Goal: Information Seeking & Learning: Find specific page/section

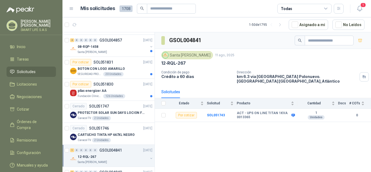
scroll to position [324, 0]
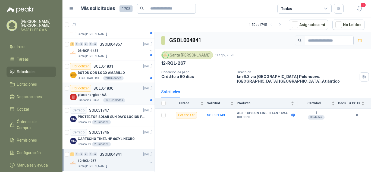
click at [134, 94] on div "pilas energizer AA" at bounding box center [115, 95] width 75 height 7
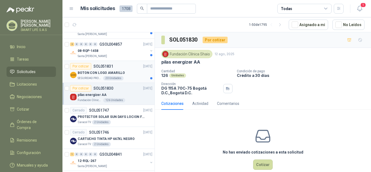
click at [106, 71] on p "BOTON CON LOGO AMARILLO" at bounding box center [101, 72] width 47 height 5
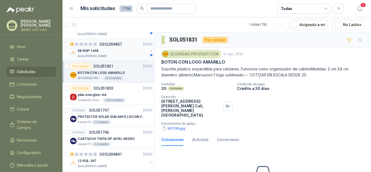
click at [102, 50] on div "08-RQP-1458" at bounding box center [113, 51] width 70 height 7
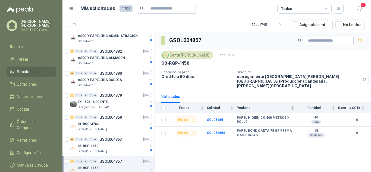
scroll to position [204, 0]
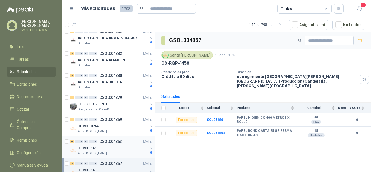
click at [108, 150] on div "08-RQP-1460" at bounding box center [113, 148] width 70 height 7
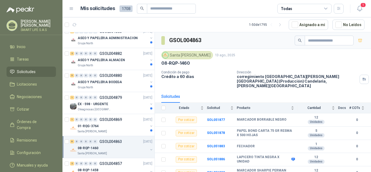
scroll to position [14, 0]
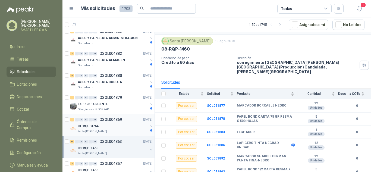
click at [128, 122] on div "1 0 0 0 0 0 GSOL004869 13/08/25" at bounding box center [111, 119] width 83 height 7
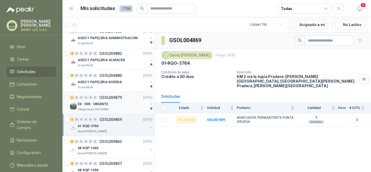
click at [131, 107] on div "EX - 598 - URGENTE" at bounding box center [113, 104] width 70 height 7
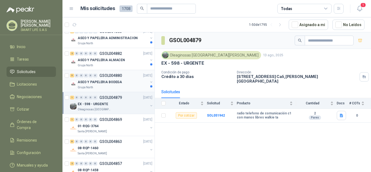
click at [123, 89] on div "Grupo North" at bounding box center [113, 87] width 70 height 4
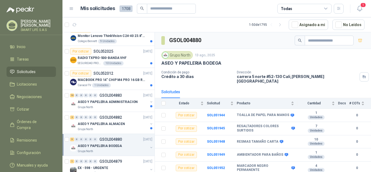
scroll to position [136, 0]
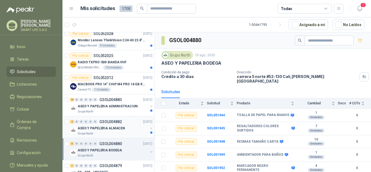
click at [117, 125] on div "ASEO Y PAPELERIA ALMACEN" at bounding box center [113, 128] width 70 height 7
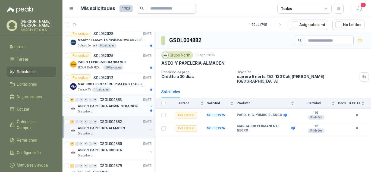
click at [112, 110] on div "Grupo North" at bounding box center [113, 112] width 70 height 4
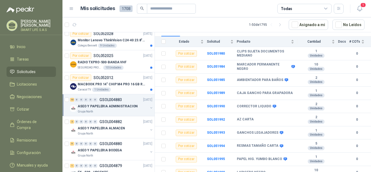
scroll to position [63, 0]
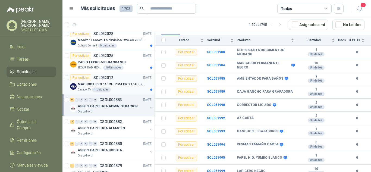
click at [117, 88] on div "Caracol TV 1 Unidades" at bounding box center [115, 90] width 75 height 4
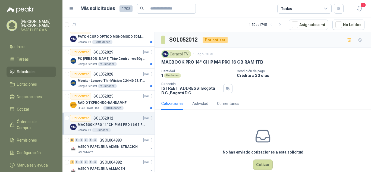
scroll to position [89, 0]
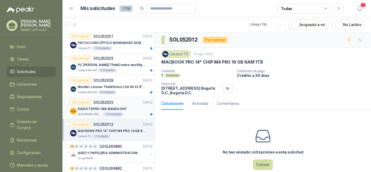
click at [135, 108] on div "RADIO TXPRO-500-BANDA VHF" at bounding box center [115, 109] width 75 height 7
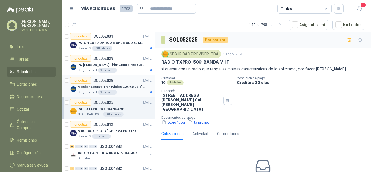
click at [130, 91] on div "Colegio Bennett 9 Unidades" at bounding box center [115, 92] width 75 height 4
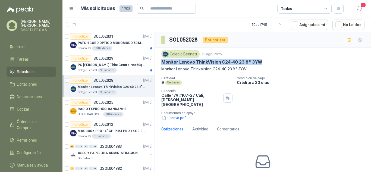
drag, startPoint x: 262, startPoint y: 63, endPoint x: 162, endPoint y: 63, distance: 99.3
click at [162, 63] on div "Monitor Lenovo ThinkVision C24-40 23.8" 3YW" at bounding box center [263, 62] width 203 height 6
copy p "Monitor Lenovo ThinkVision C24-40 23.8" 3YW"
click at [348, 41] on icon "button" at bounding box center [350, 40] width 5 height 5
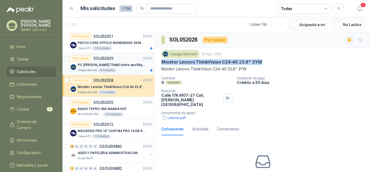
click at [130, 62] on div "PC Lenovo ThinkCentre neo50q Gen 4 Core i5 16Gb 512Gb SSD Win 11 Pro 3YW Con Te…" at bounding box center [115, 65] width 75 height 7
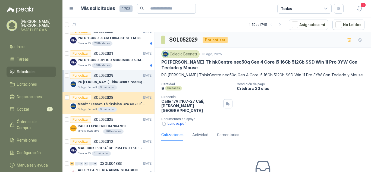
scroll to position [60, 0]
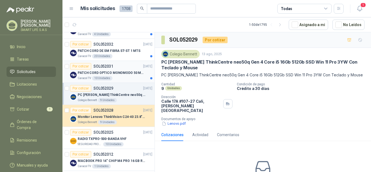
click at [124, 74] on p "PATCH CORD OPTICO MONOMODO 50 MTS" at bounding box center [112, 72] width 68 height 5
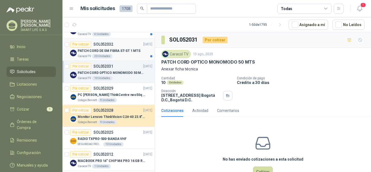
click at [122, 53] on p "PATCH CORD DE SM FIBRA ST-ST 1 MTS" at bounding box center [109, 50] width 63 height 5
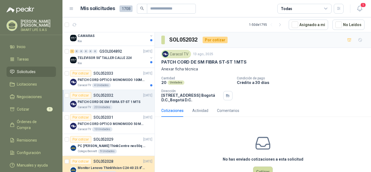
scroll to position [4, 0]
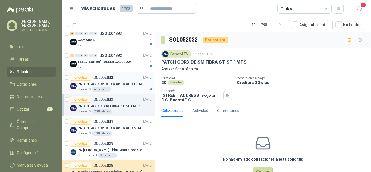
click at [124, 82] on p "PATCH CORD OPTICO MONOMODO 100MTS" at bounding box center [112, 84] width 68 height 5
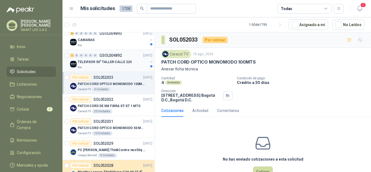
click at [125, 63] on p "TELEVISOR 50" TALLER CALLE 224" at bounding box center [105, 62] width 54 height 5
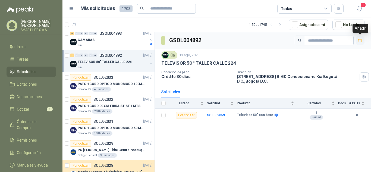
click at [362, 38] on button "button" at bounding box center [360, 40] width 9 height 9
click at [101, 46] on div "Kia" at bounding box center [113, 45] width 70 height 4
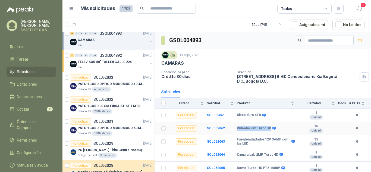
drag, startPoint x: 269, startPoint y: 125, endPoint x: 236, endPoint y: 123, distance: 32.7
click at [236, 123] on tr "Por cotizar SOL052062 Videoballum TurboHD 15 Unidad 0" at bounding box center [263, 128] width 216 height 13
copy tr "Videoballum TurboHD"
